Goal: Task Accomplishment & Management: Manage account settings

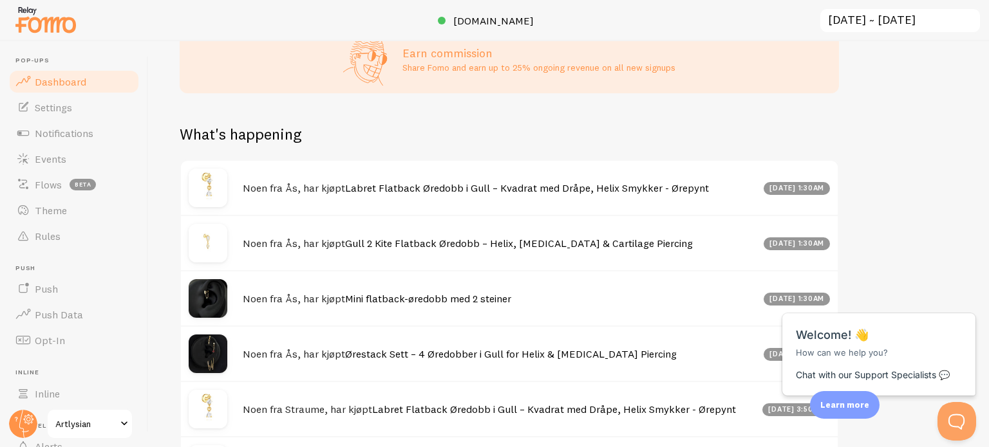
scroll to position [788, 0]
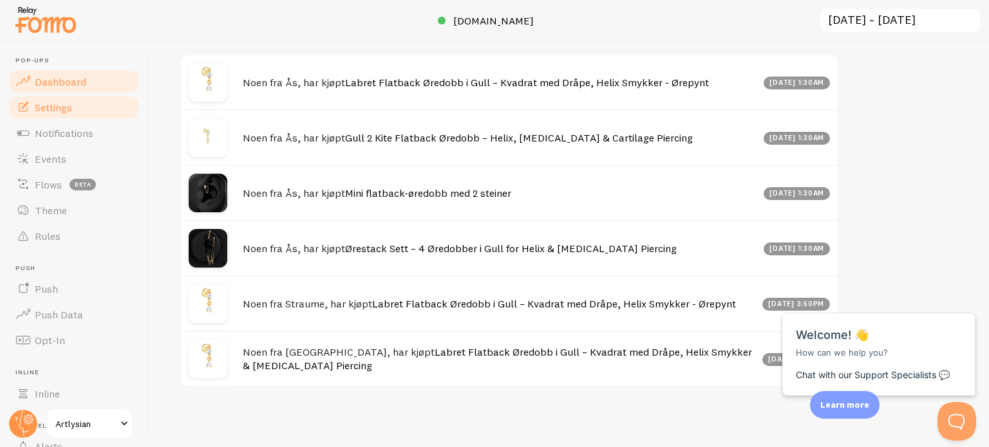
click at [71, 108] on span "Settings" at bounding box center [53, 107] width 37 height 13
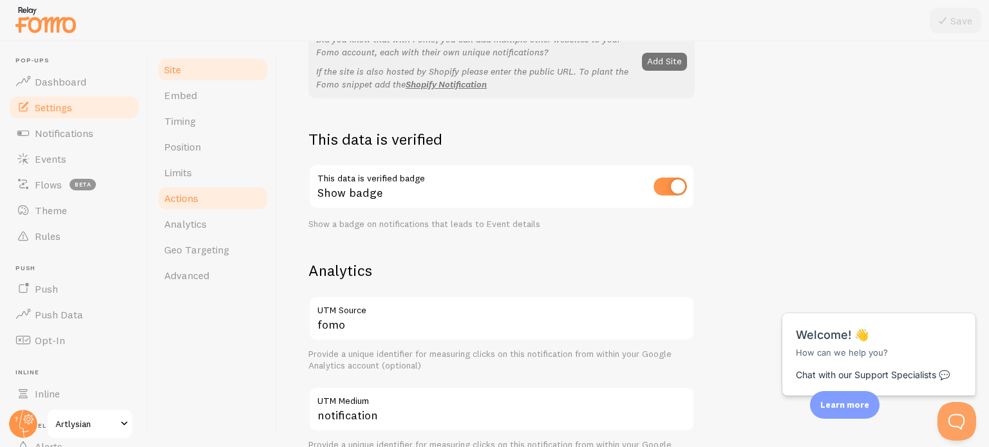
scroll to position [293, 0]
click at [180, 124] on span "Timing" at bounding box center [180, 121] width 32 height 13
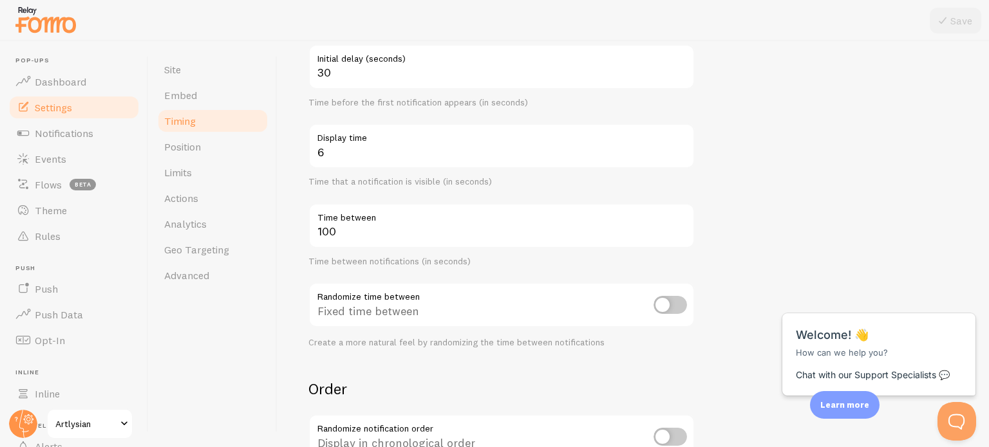
scroll to position [142, 0]
click at [204, 144] on link "Position" at bounding box center [212, 147] width 113 height 26
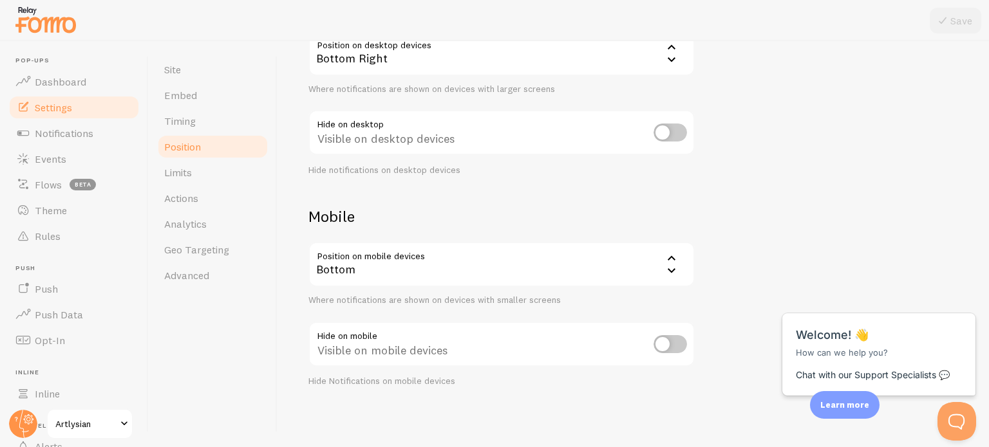
scroll to position [152, 0]
click at [198, 178] on link "Limits" at bounding box center [212, 173] width 113 height 26
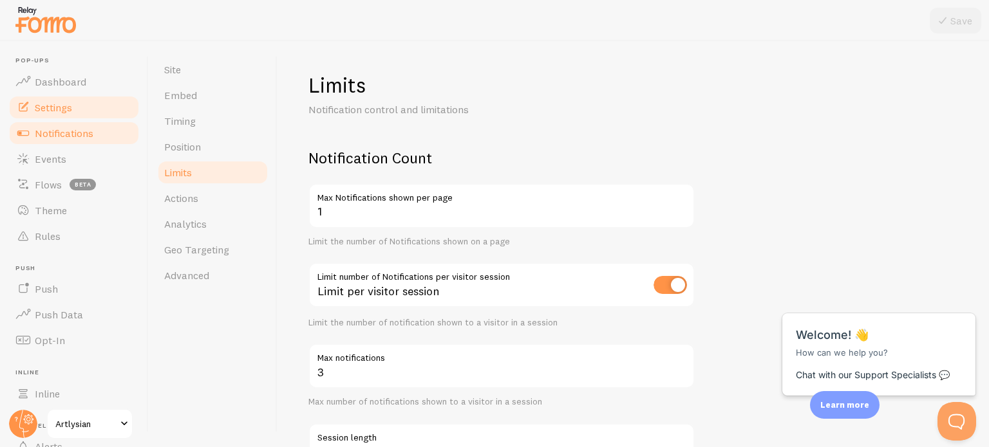
click at [80, 131] on span "Notifications" at bounding box center [64, 133] width 59 height 13
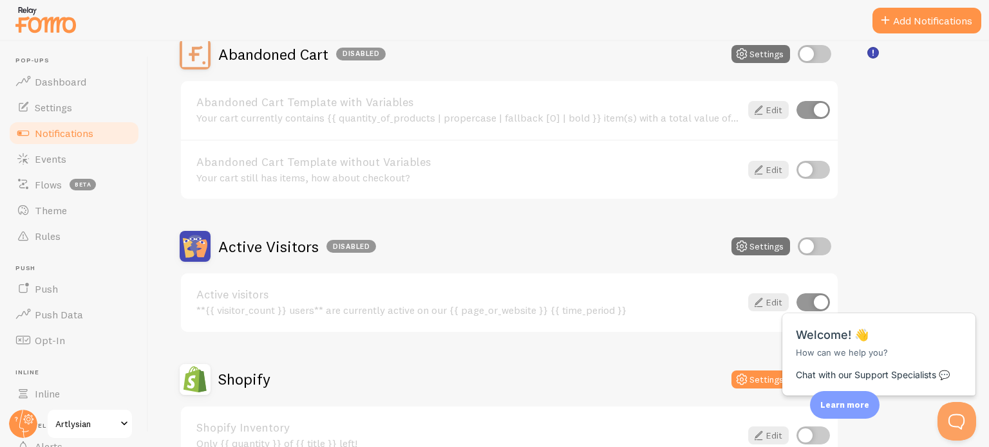
scroll to position [138, 0]
click at [64, 164] on span "Events" at bounding box center [51, 159] width 32 height 13
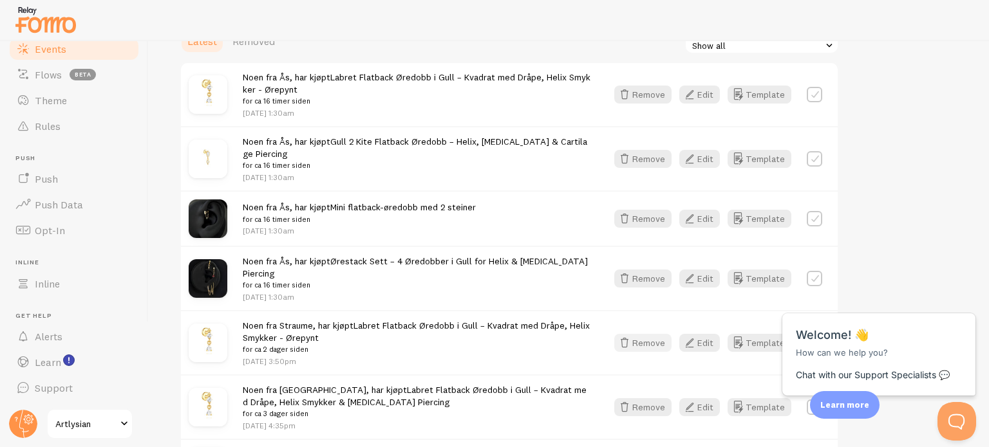
scroll to position [196, 0]
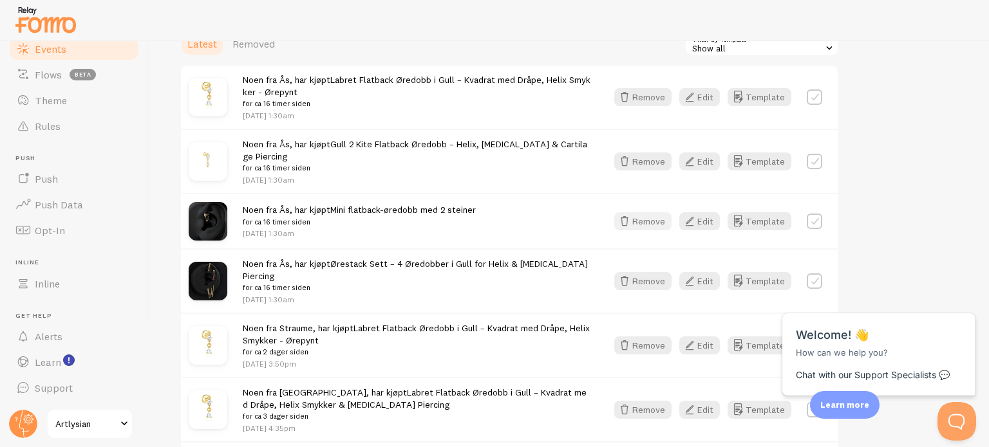
click at [654, 216] on button "Remove" at bounding box center [642, 221] width 57 height 18
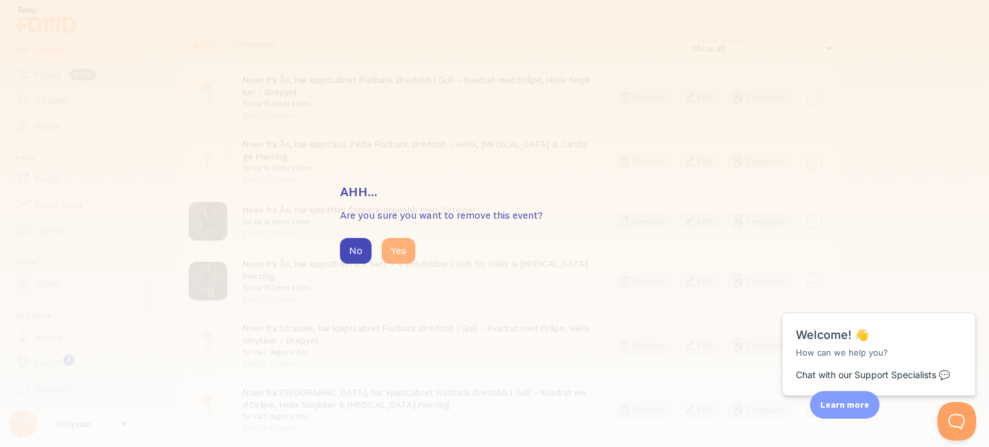
click at [395, 254] on button "Yes" at bounding box center [398, 251] width 33 height 26
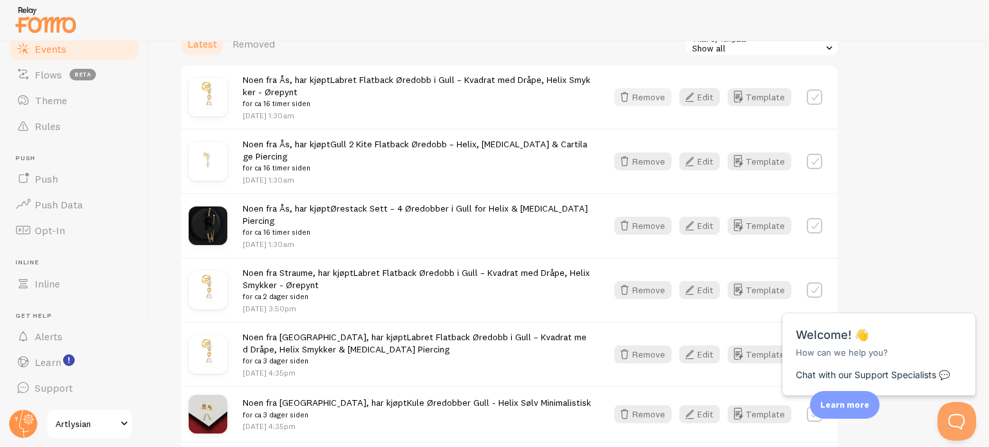
click at [648, 92] on button "Remove" at bounding box center [642, 97] width 57 height 18
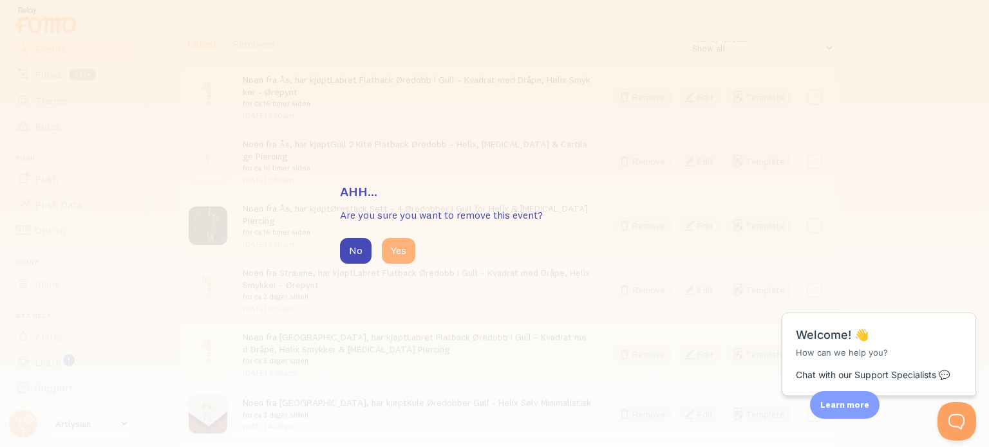
click at [393, 249] on button "Yes" at bounding box center [398, 251] width 33 height 26
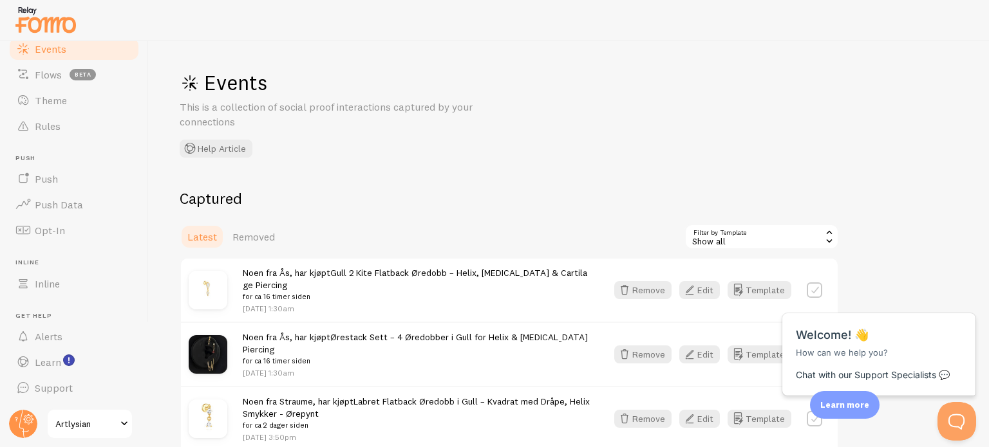
scroll to position [0, 0]
